Goal: Find specific page/section: Find specific page/section

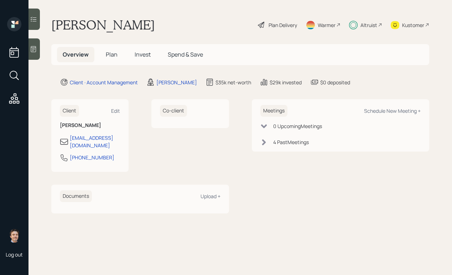
click at [360, 24] on div "Altruist" at bounding box center [368, 24] width 17 height 7
